Goal: Check status: Check status

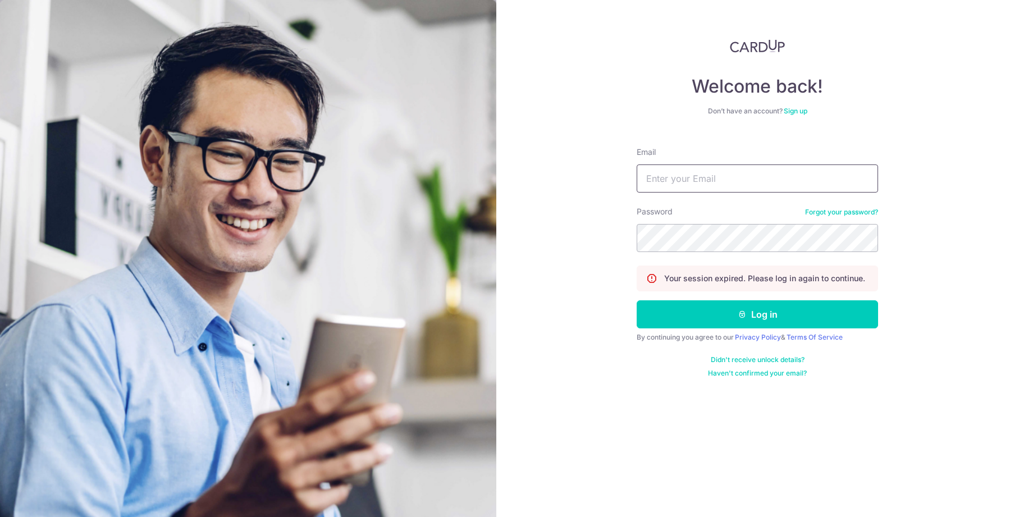
click at [698, 184] on input "Email" at bounding box center [756, 178] width 241 height 28
type input "[PERSON_NAME][EMAIL_ADDRESS][DOMAIN_NAME]"
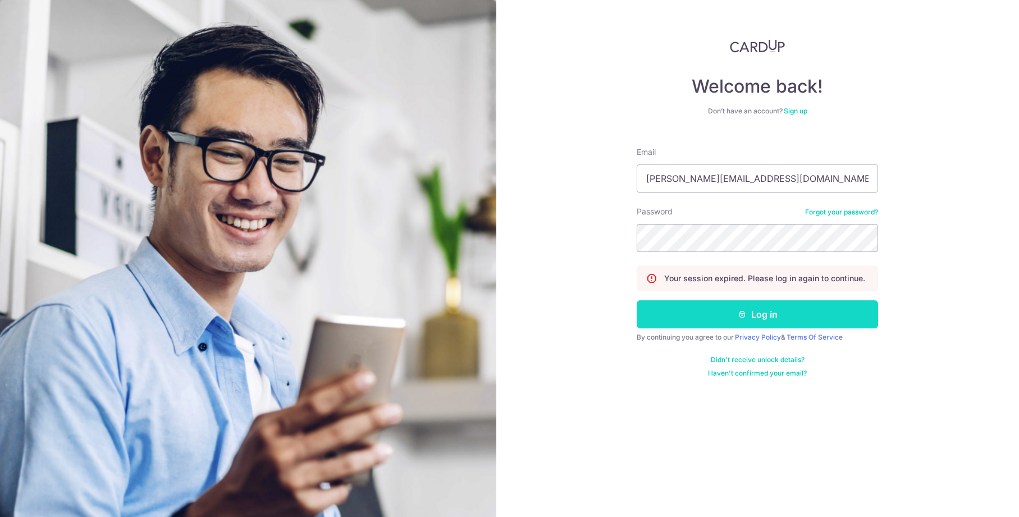
click at [721, 312] on button "Log in" at bounding box center [756, 314] width 241 height 28
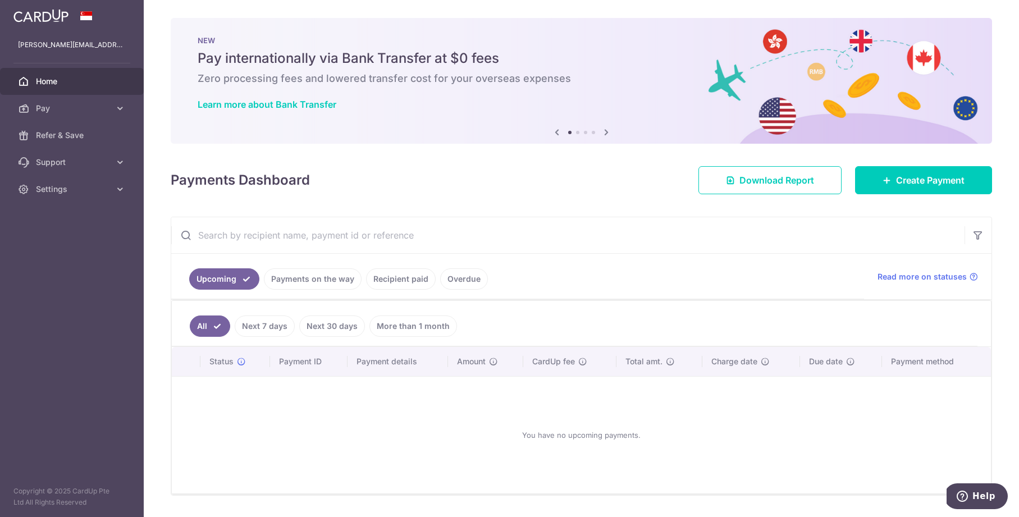
click at [385, 274] on link "Recipient paid" at bounding box center [401, 278] width 70 height 21
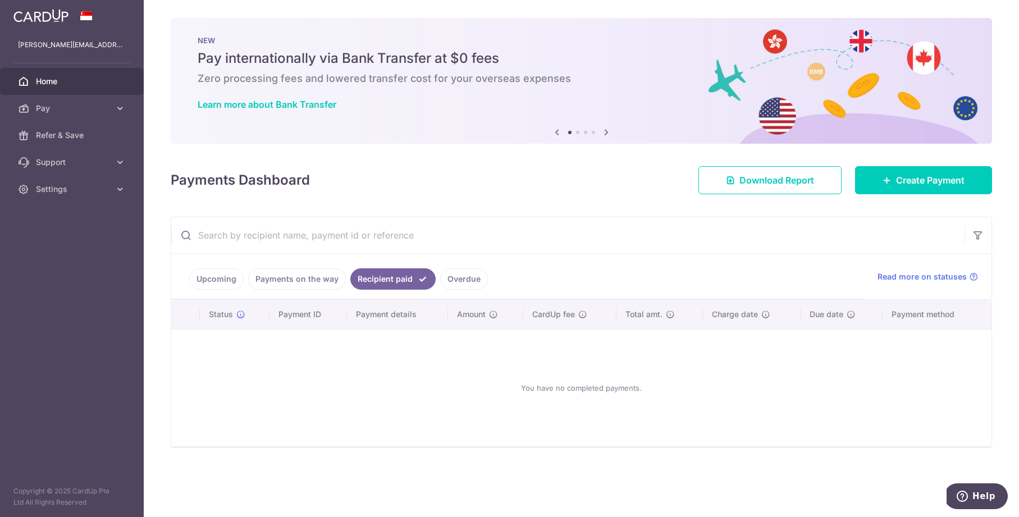
click at [469, 277] on link "Overdue" at bounding box center [464, 278] width 48 height 21
click at [337, 277] on link "Payments on the way" at bounding box center [297, 278] width 98 height 21
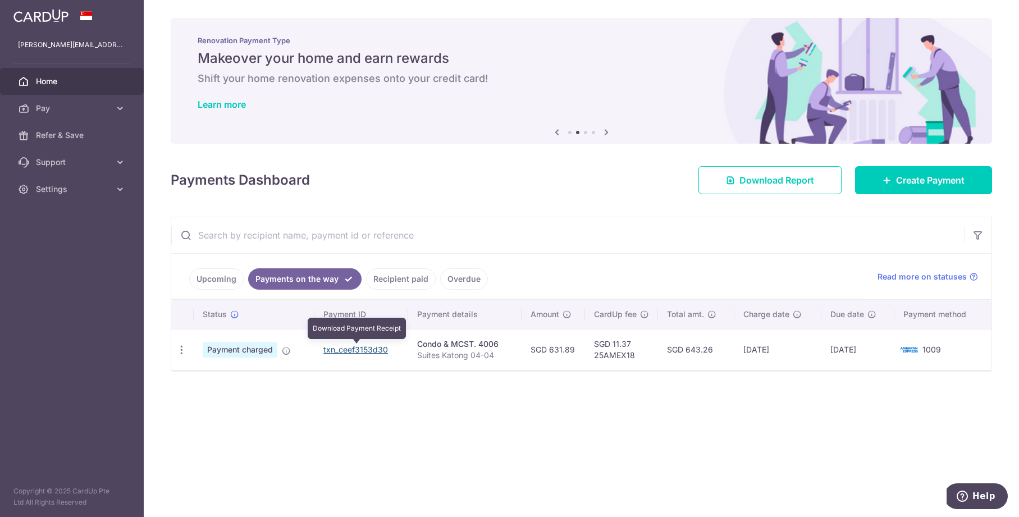
click at [382, 350] on link "txn_ceef3153d30" at bounding box center [355, 350] width 65 height 10
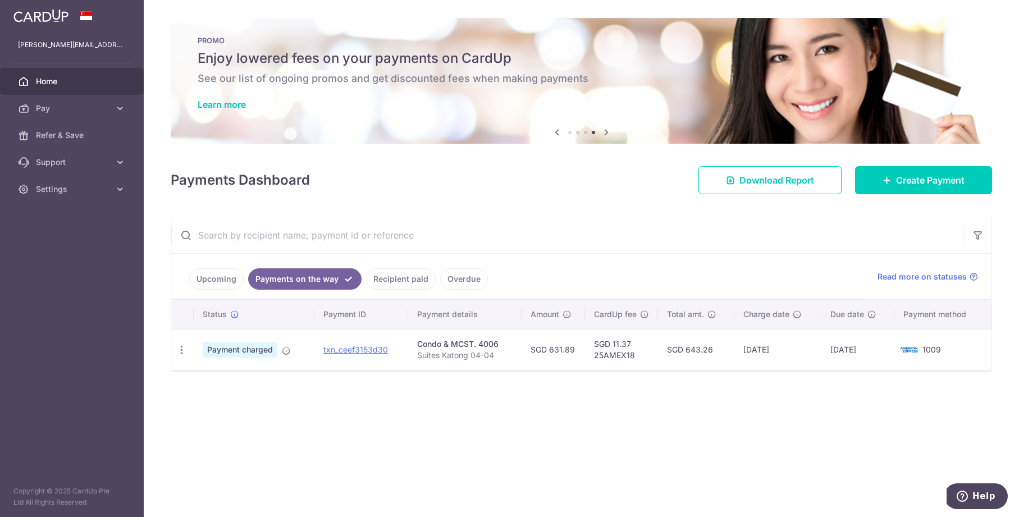
click at [583, 418] on div "× Pause Schedule Pause all future payments in this series Pause just this one p…" at bounding box center [581, 258] width 875 height 517
click at [116, 107] on icon at bounding box center [119, 108] width 11 height 11
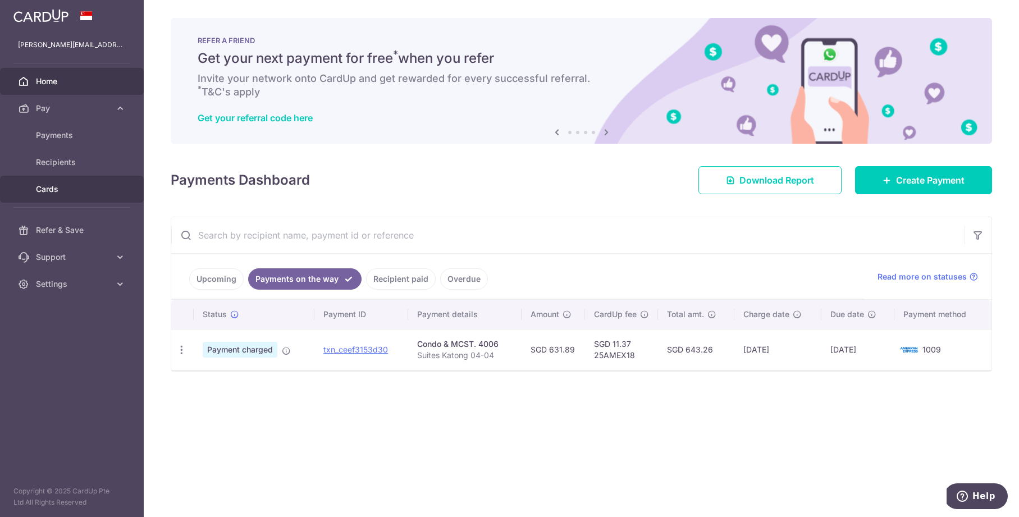
click at [54, 187] on span "Cards" at bounding box center [73, 189] width 74 height 11
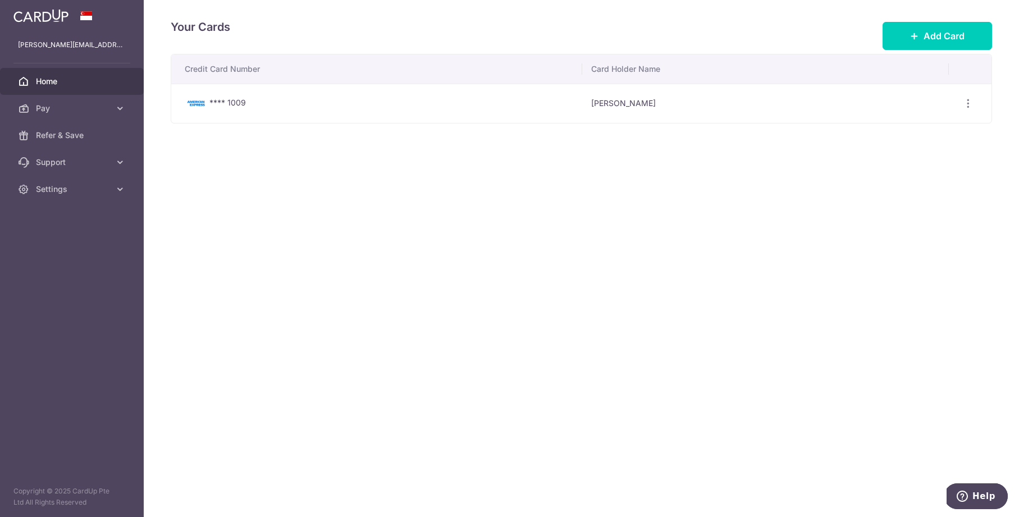
click at [84, 83] on span "Home" at bounding box center [73, 81] width 74 height 11
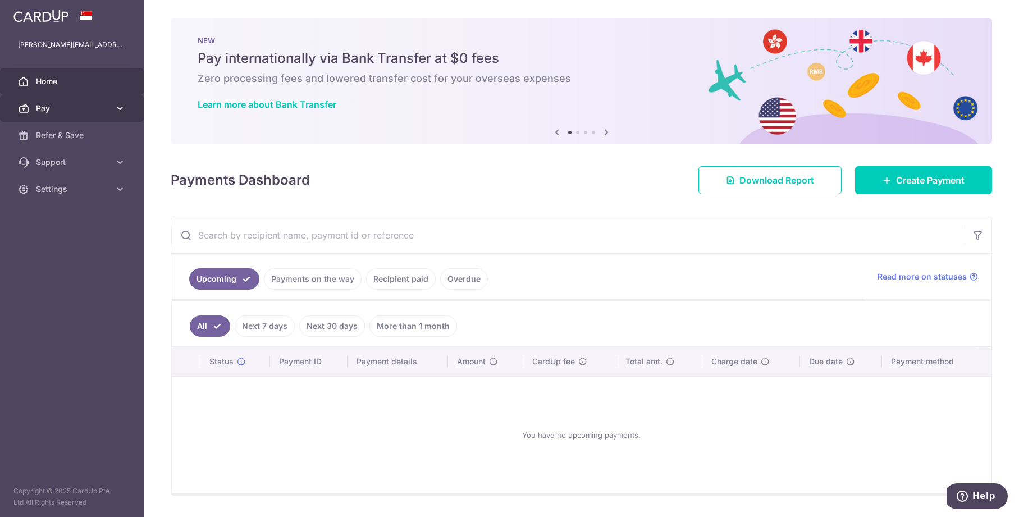
click at [45, 100] on link "Pay" at bounding box center [72, 108] width 144 height 27
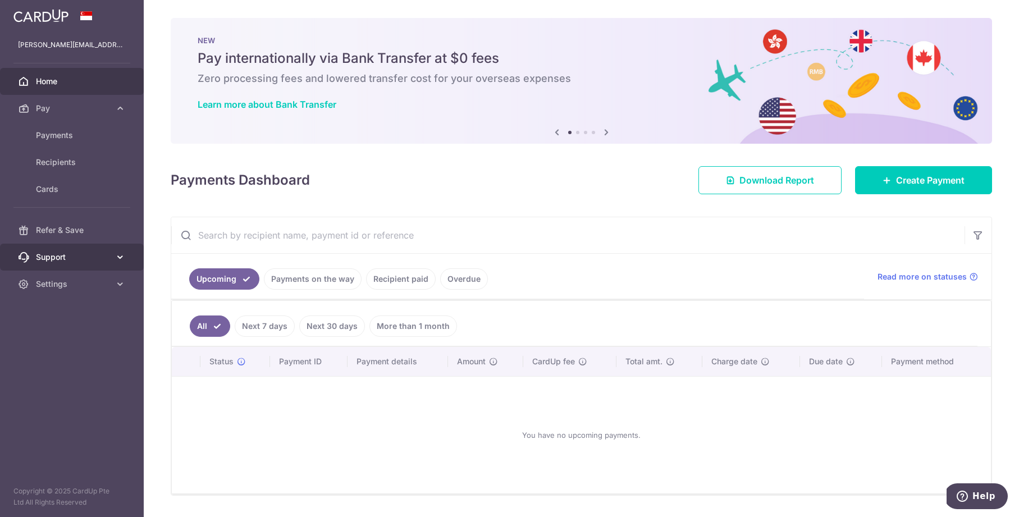
click at [58, 248] on link "Support" at bounding box center [72, 257] width 144 height 27
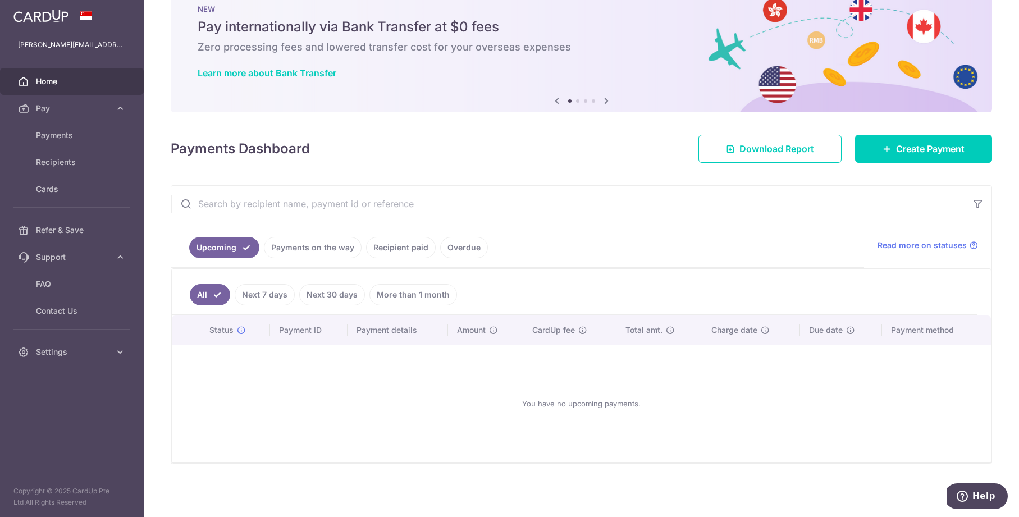
scroll to position [17, 0]
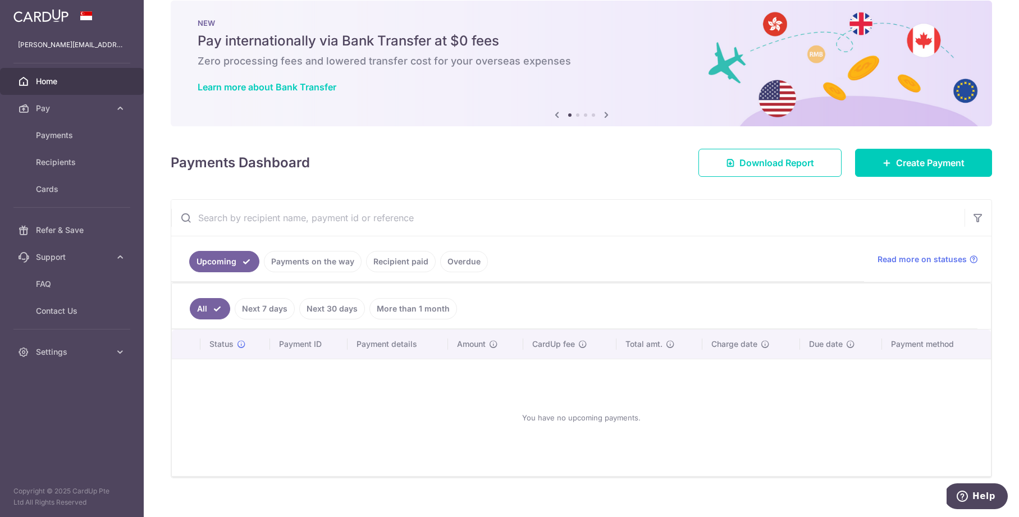
click at [337, 262] on link "Payments on the way" at bounding box center [313, 261] width 98 height 21
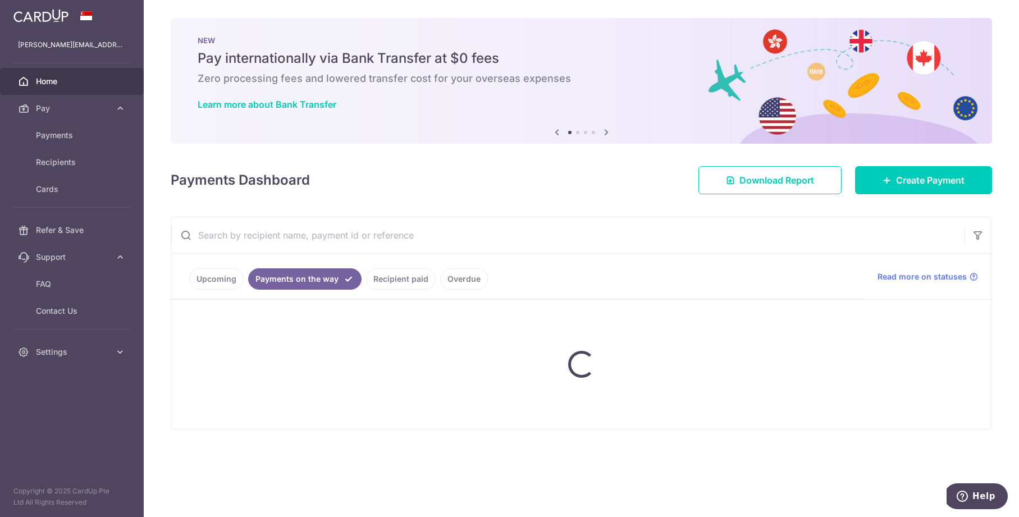
scroll to position [0, 0]
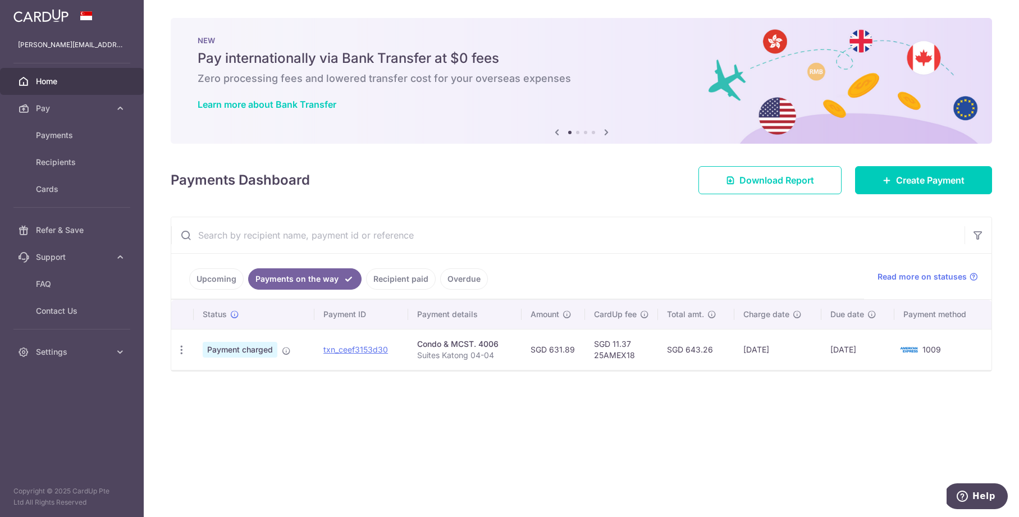
click at [621, 350] on td "SGD 11.37 25AMEX18" at bounding box center [621, 349] width 73 height 41
click at [869, 354] on td "16/10/2025" at bounding box center [857, 349] width 73 height 41
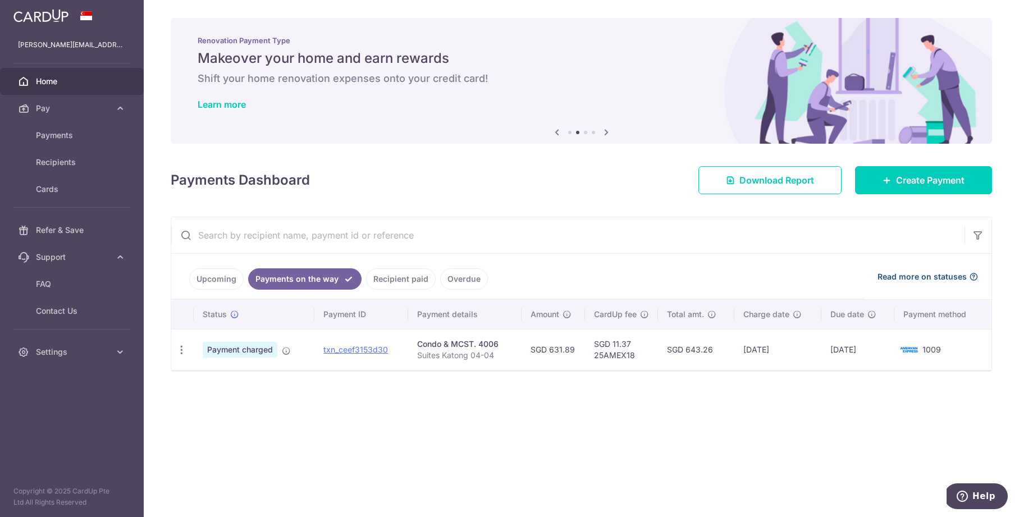
click at [931, 275] on span "Read more on statuses" at bounding box center [921, 276] width 89 height 11
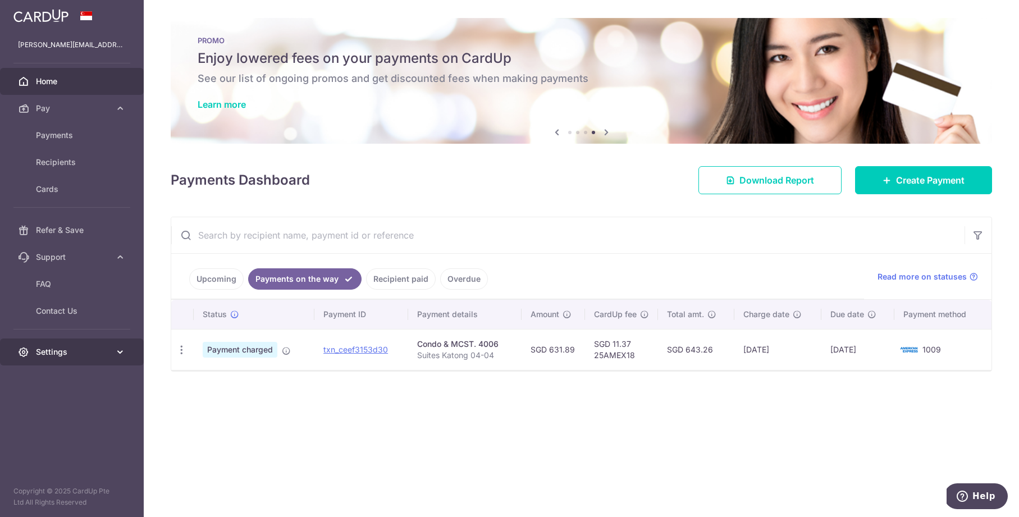
click at [61, 353] on span "Settings" at bounding box center [73, 351] width 74 height 11
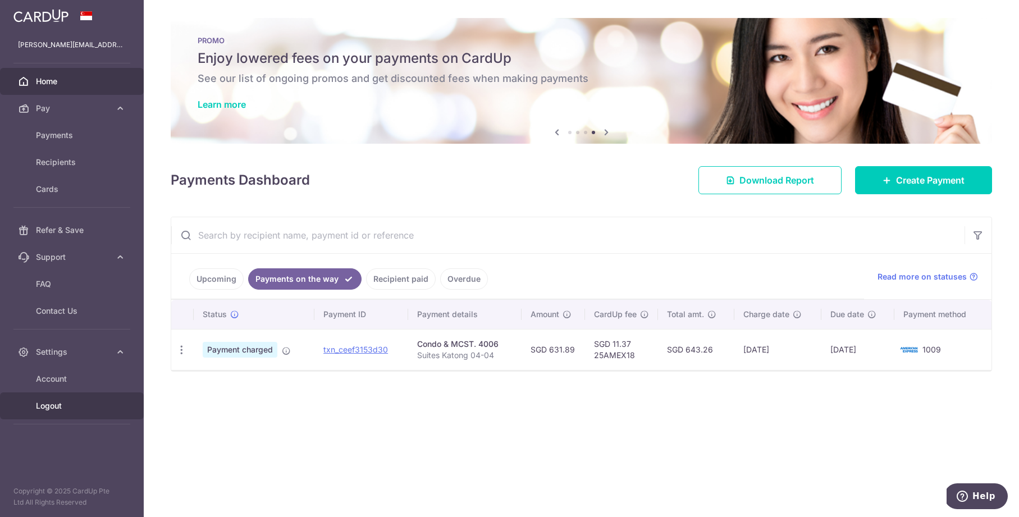
click at [58, 411] on link "Logout" at bounding box center [72, 405] width 144 height 27
